Goal: Information Seeking & Learning: Compare options

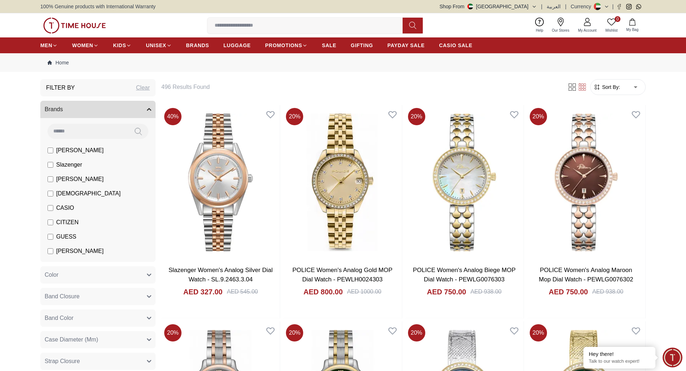
scroll to position [54, 0]
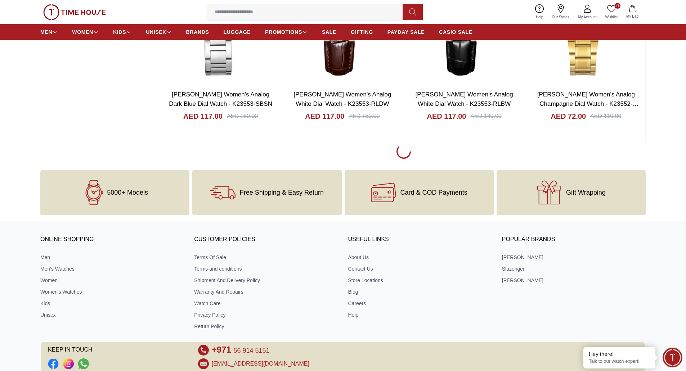
scroll to position [1108, 0]
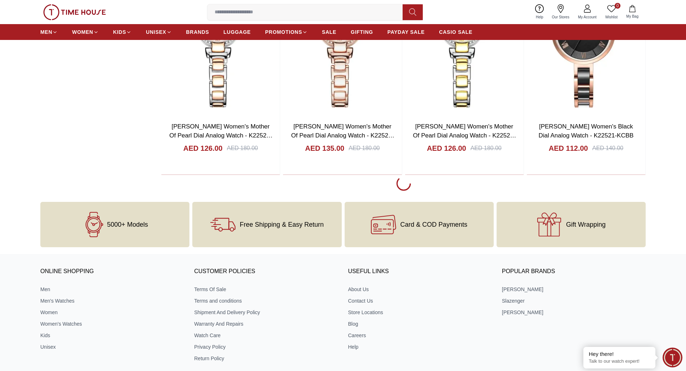
scroll to position [3186, 0]
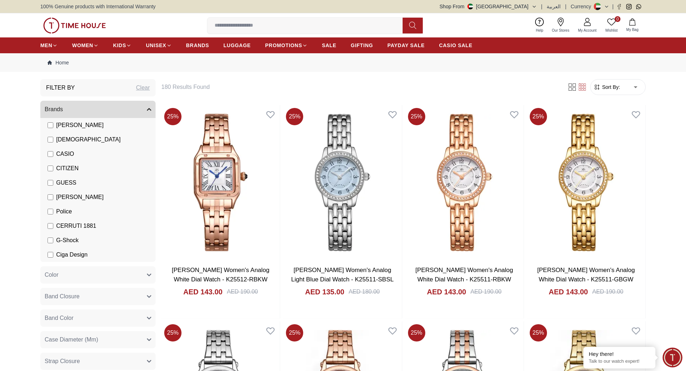
click at [49, 122] on label "[PERSON_NAME]" at bounding box center [76, 125] width 56 height 9
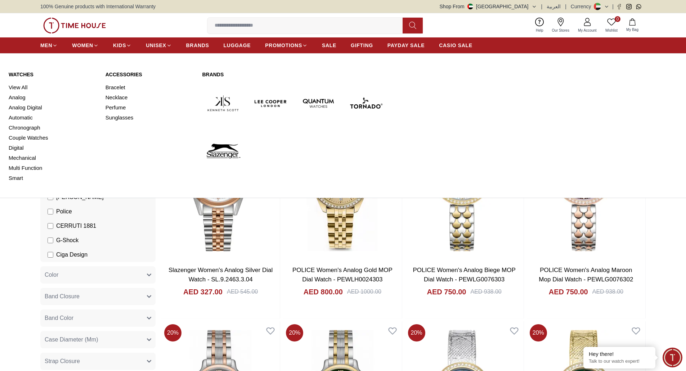
click at [22, 76] on link "Watches" at bounding box center [53, 74] width 88 height 7
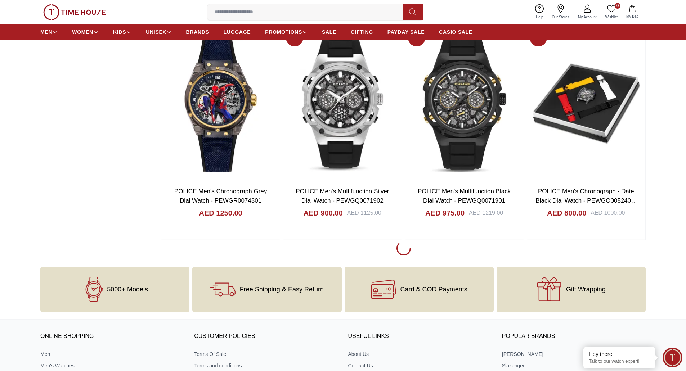
scroll to position [948, 0]
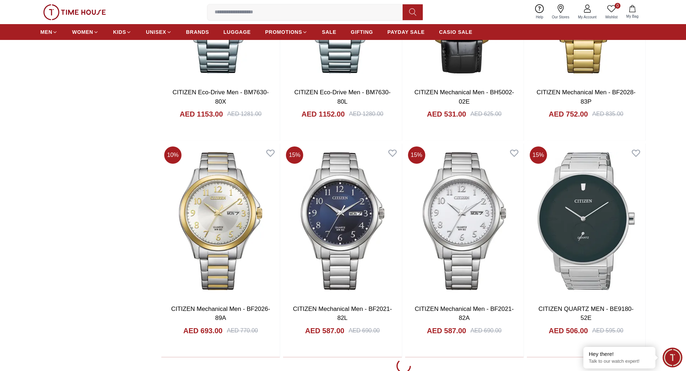
scroll to position [3057, 0]
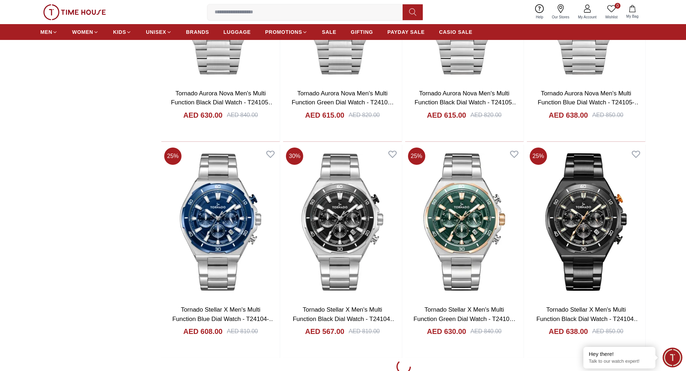
scroll to position [1080, 0]
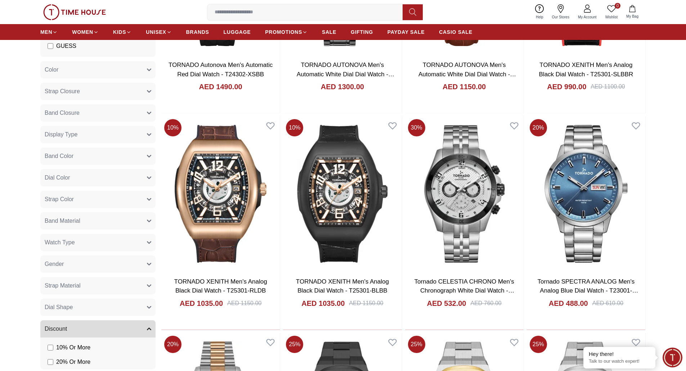
scroll to position [171, 0]
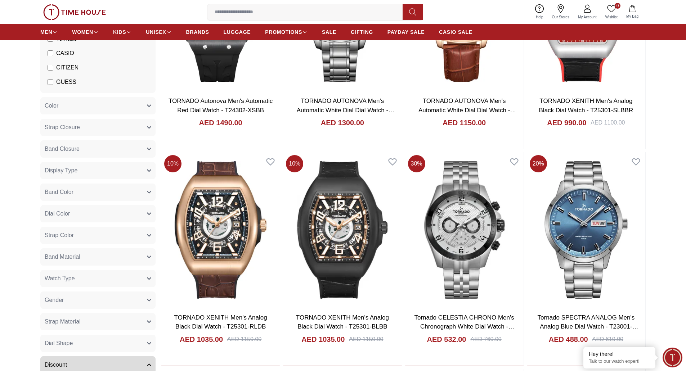
click at [85, 129] on button "Strap Closure" at bounding box center [97, 127] width 115 height 17
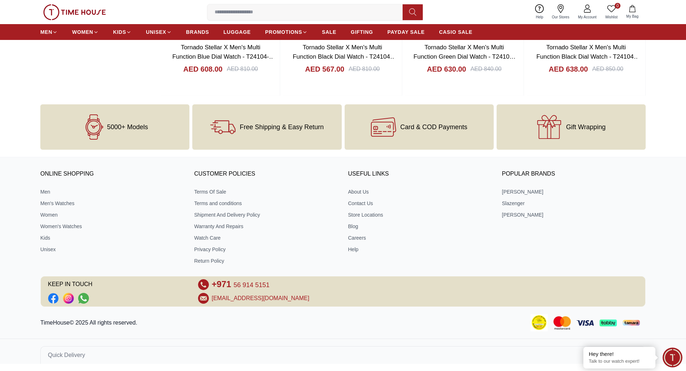
scroll to position [1091, 0]
